Goal: Task Accomplishment & Management: Use online tool/utility

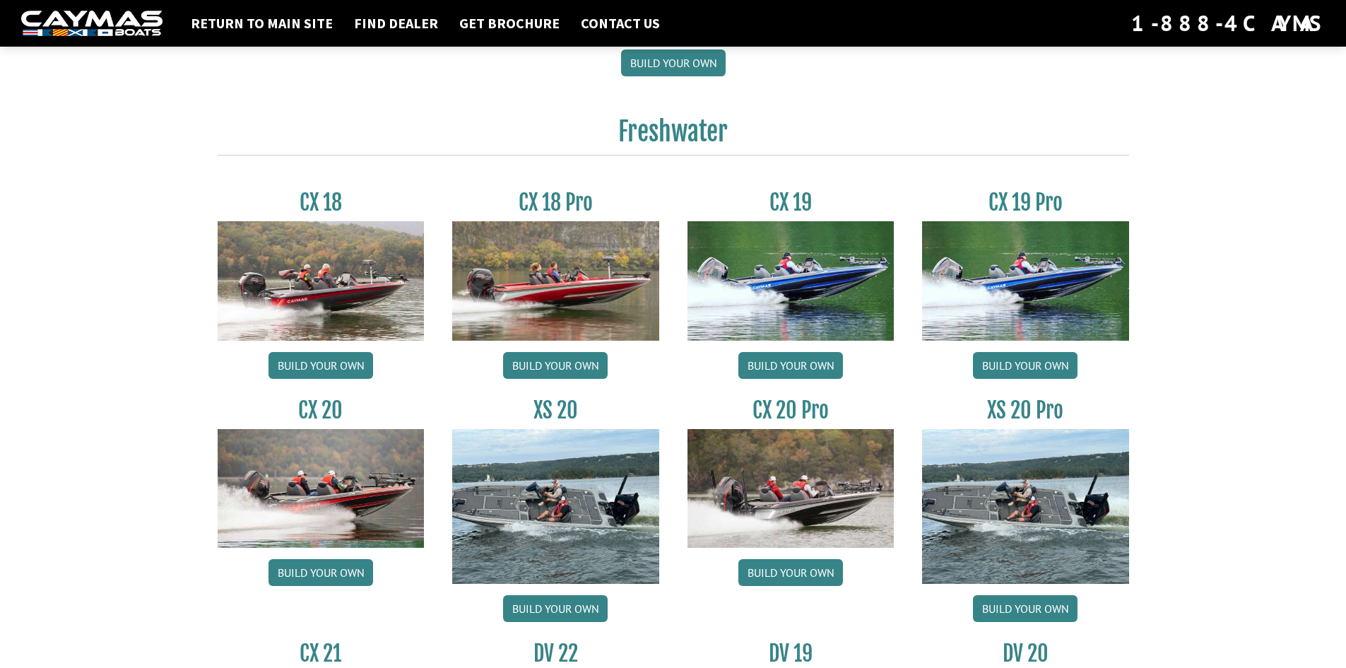
scroll to position [1131, 0]
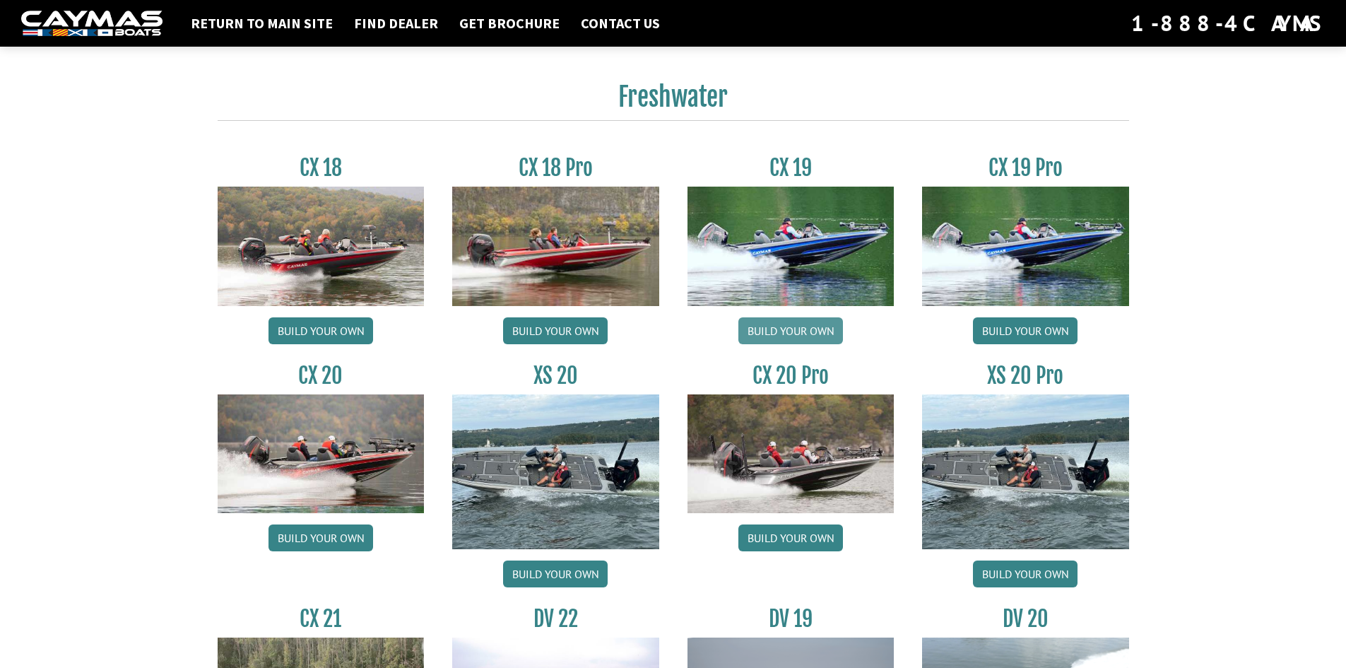
click at [792, 335] on link "Build your own" at bounding box center [791, 330] width 105 height 27
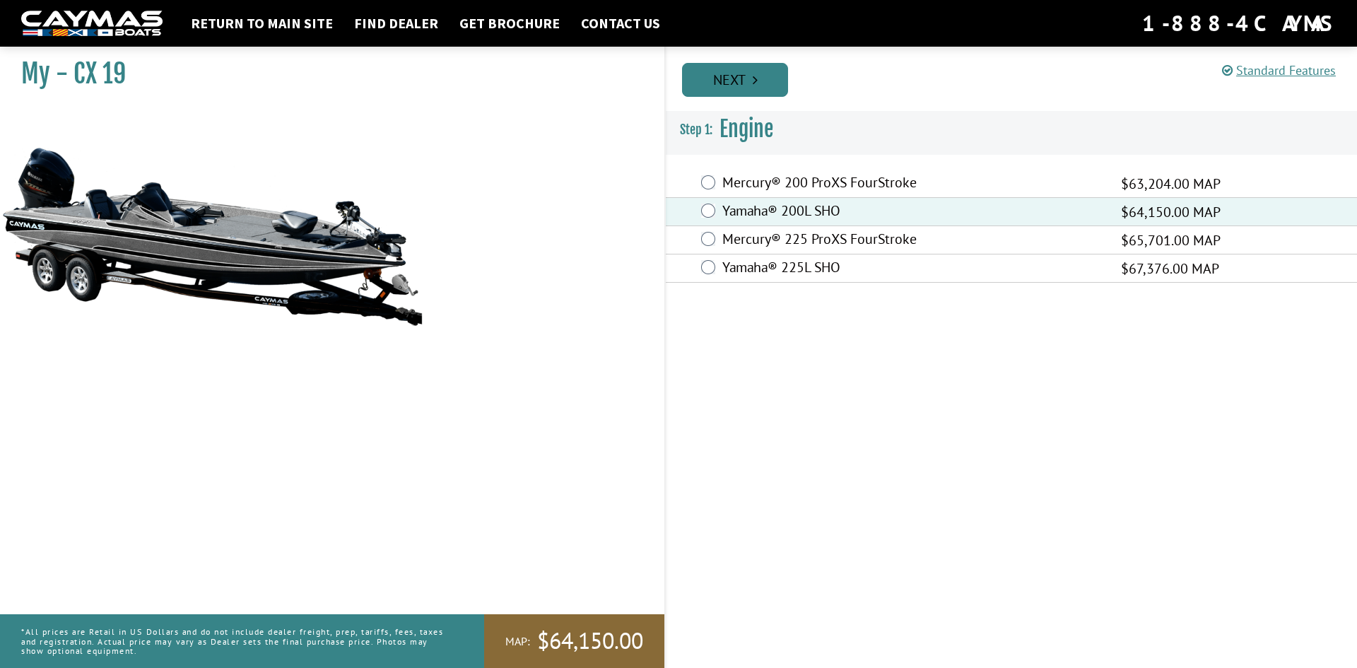
click at [762, 77] on link "Next" at bounding box center [735, 80] width 106 height 34
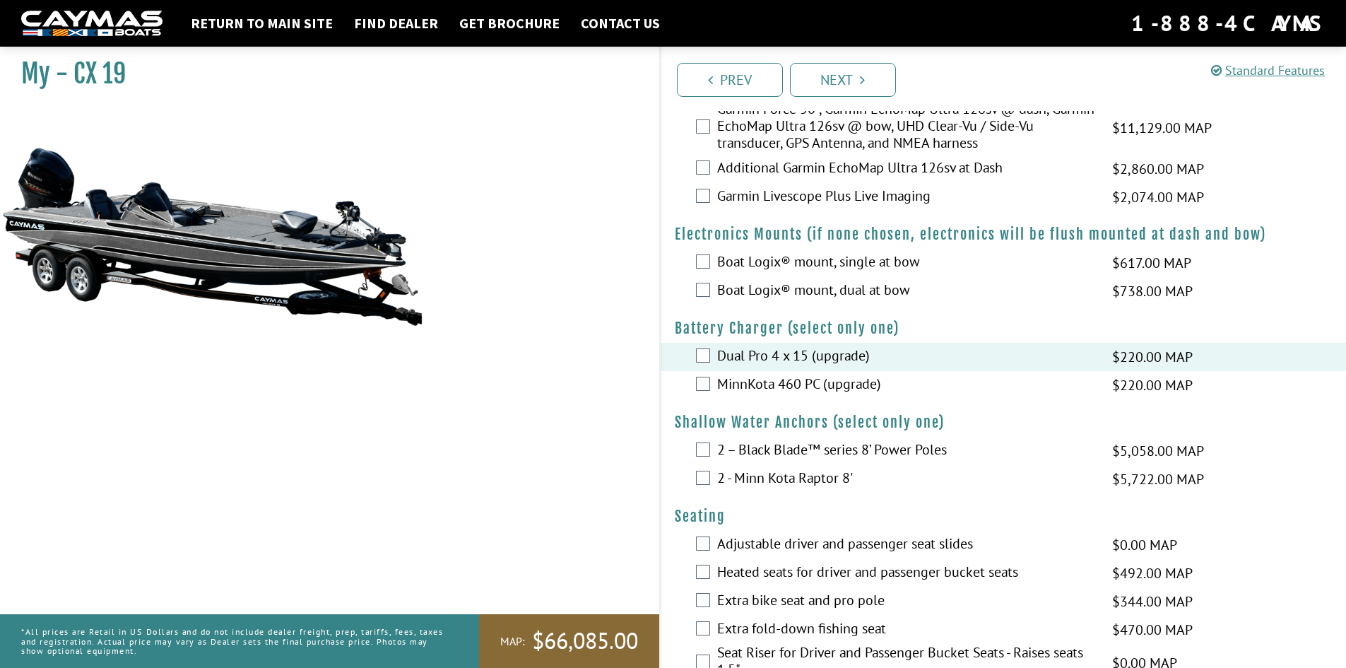
scroll to position [777, 0]
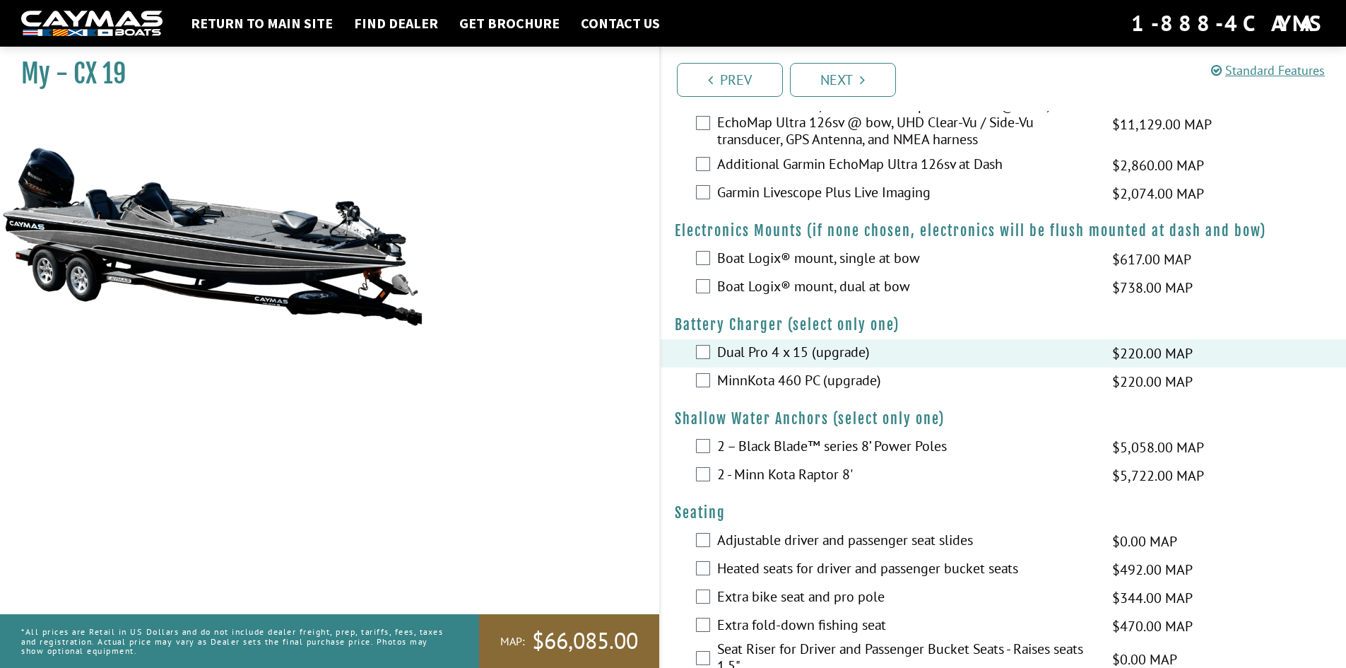
click at [711, 478] on div "2 - Minn Kota Raptor 8' $5,722.00 MAP $6,755.00 MSRP" at bounding box center [1004, 476] width 686 height 28
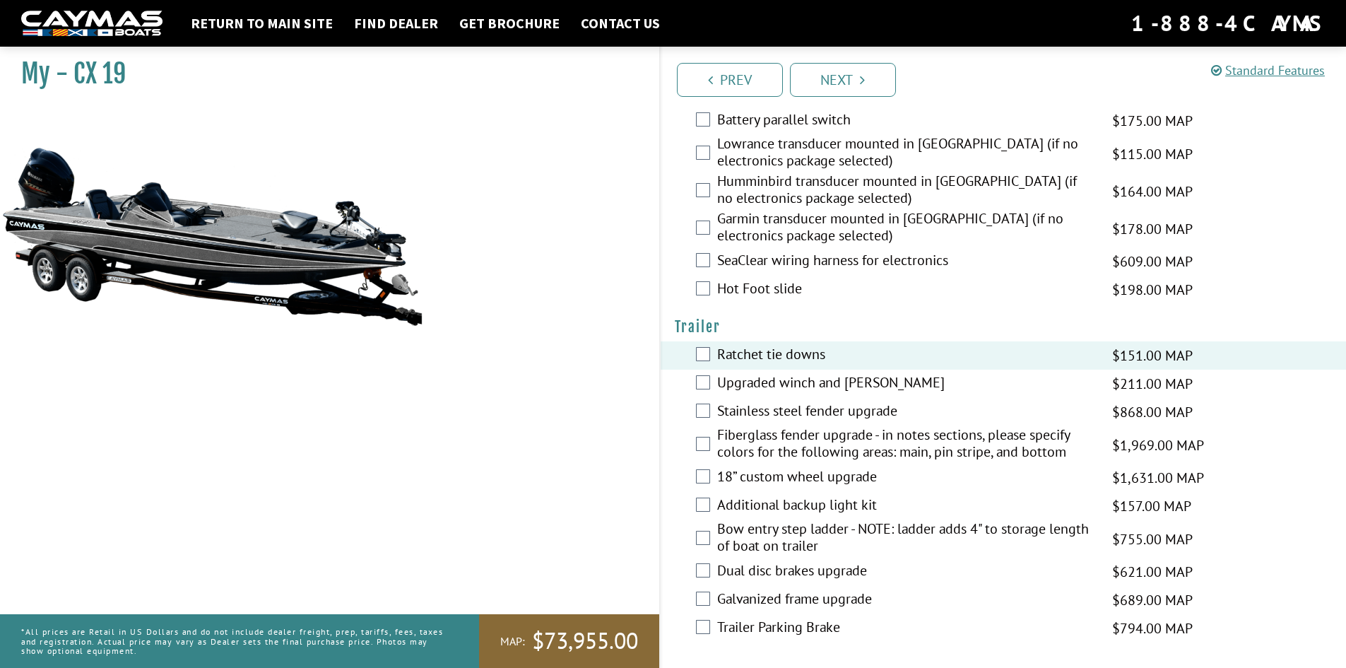
scroll to position [2072, 0]
click at [712, 571] on div "Dual disc brakes upgrade $621.00 MAP $733.00 MSRP" at bounding box center [1004, 570] width 686 height 28
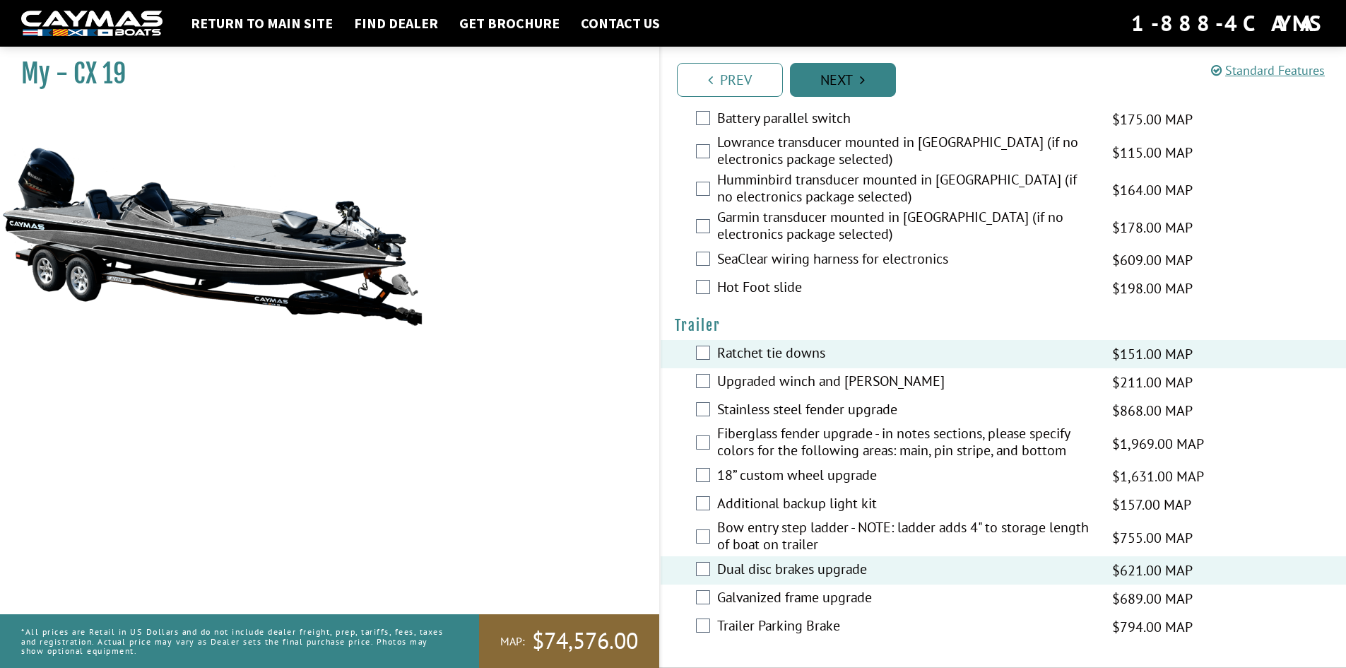
click at [871, 76] on link "Next" at bounding box center [843, 80] width 106 height 34
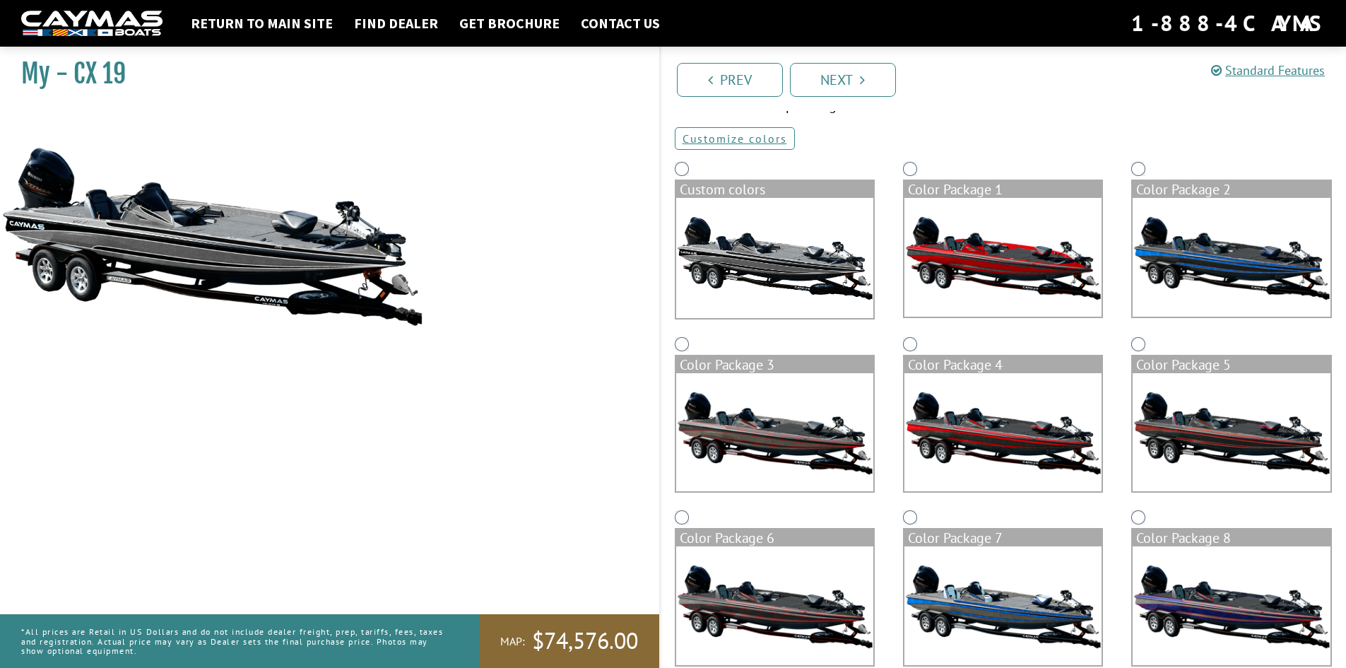
scroll to position [274, 0]
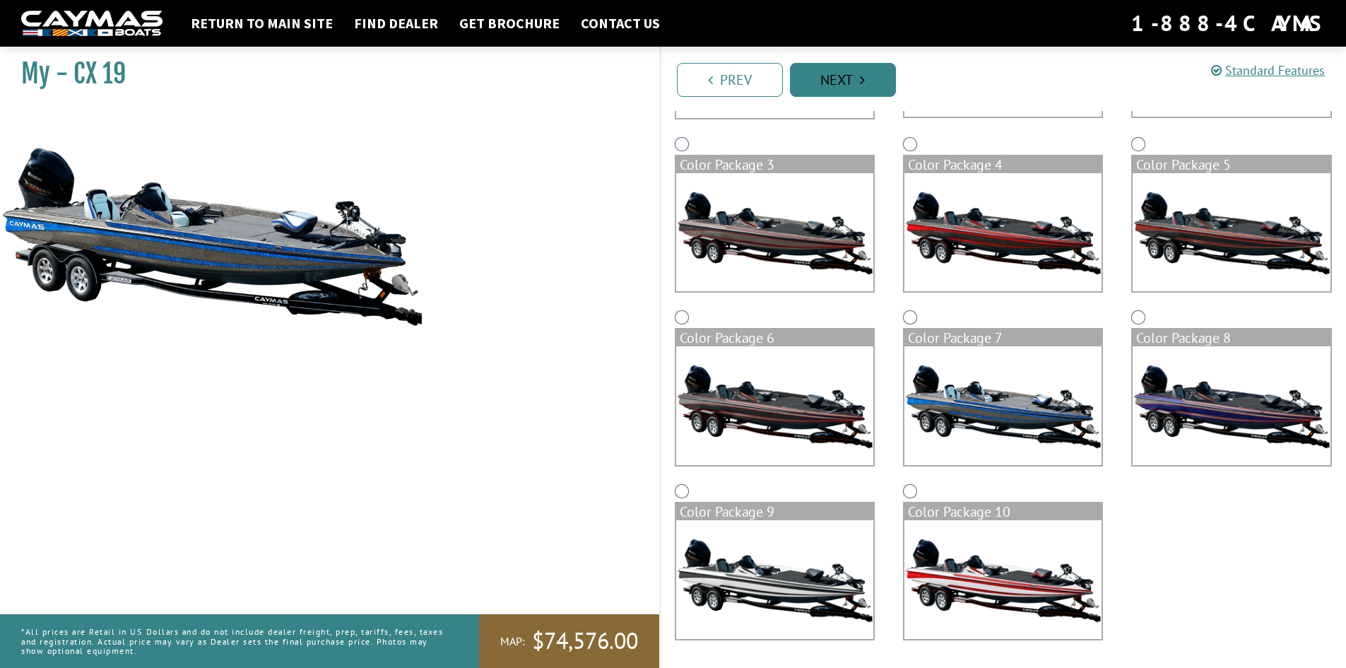
click at [870, 82] on link "Next" at bounding box center [843, 80] width 106 height 34
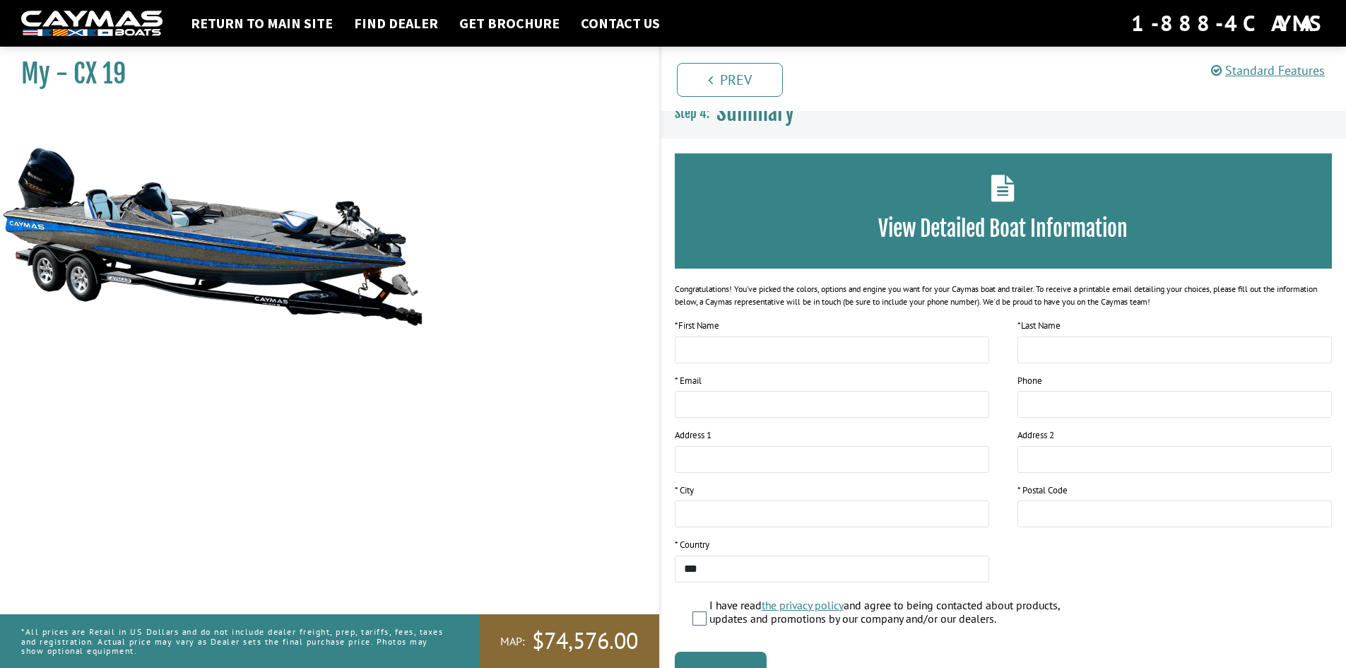
scroll to position [0, 0]
